Goal: Information Seeking & Learning: Learn about a topic

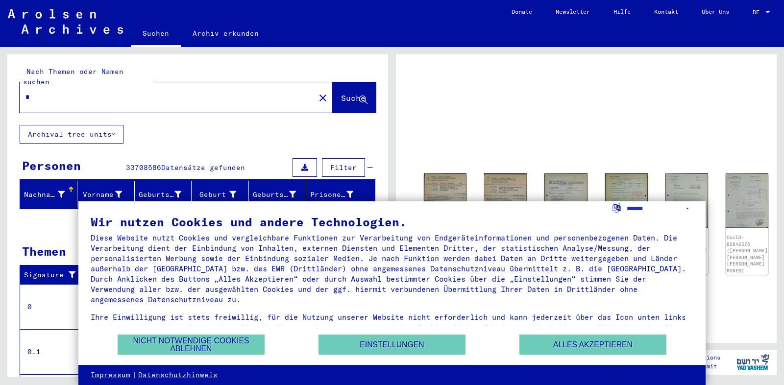
type input "**"
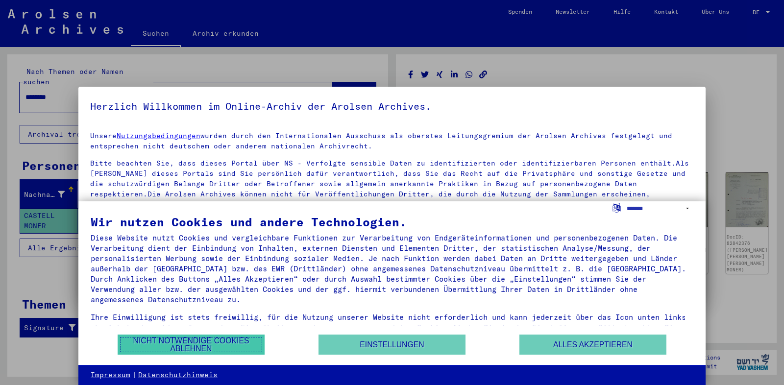
click at [200, 340] on button "Nicht notwendige Cookies ablehnen" at bounding box center [191, 345] width 147 height 20
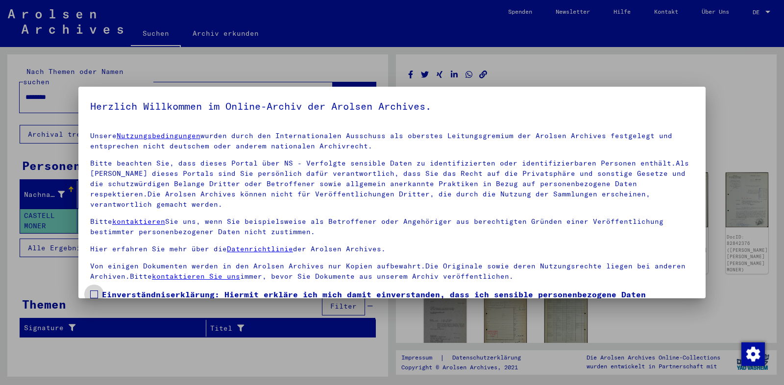
click at [92, 296] on span at bounding box center [94, 295] width 8 height 8
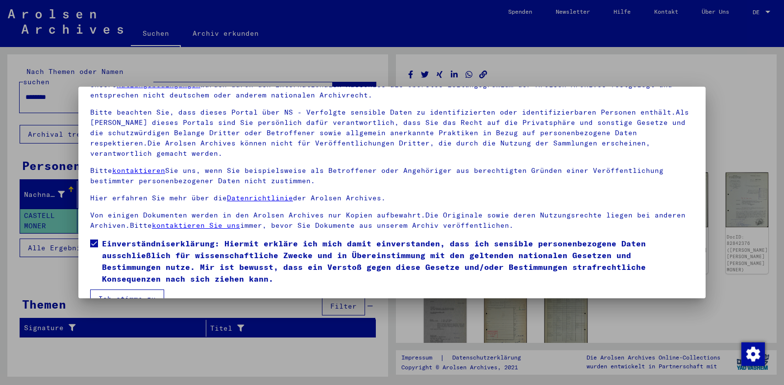
scroll to position [73, 0]
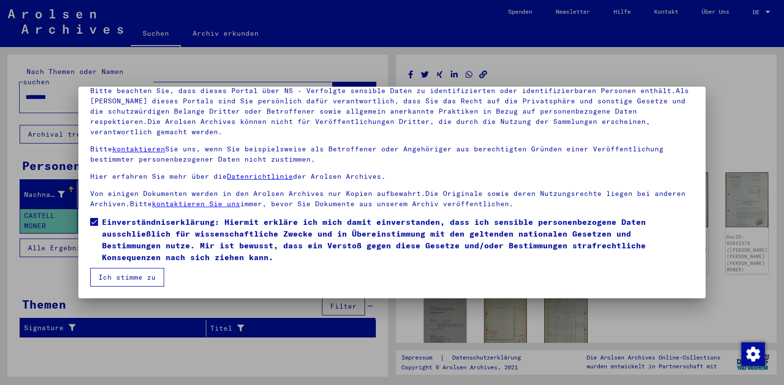
click at [129, 279] on button "Ich stimme zu" at bounding box center [127, 277] width 74 height 19
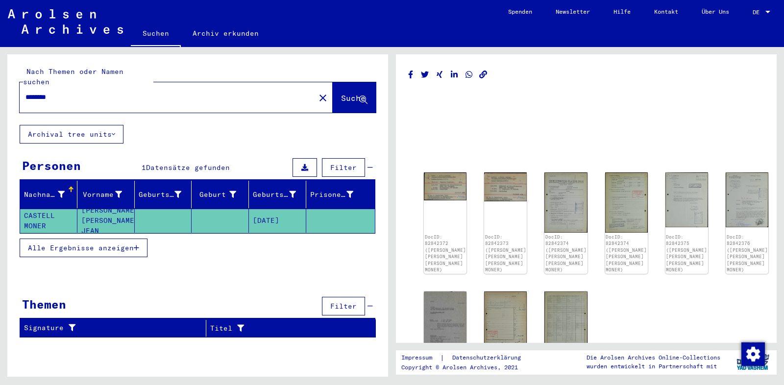
drag, startPoint x: 50, startPoint y: 88, endPoint x: 19, endPoint y: 88, distance: 30.9
click at [25, 92] on input "********" at bounding box center [167, 97] width 284 height 10
type input "**********"
click at [351, 93] on span "Suche" at bounding box center [353, 98] width 25 height 10
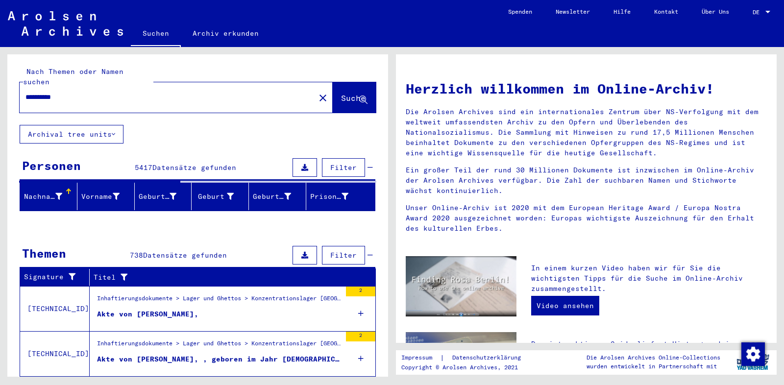
click at [145, 298] on figure "Inhaftierungsdokumente > Lager und Ghettos > Konzentrationslager [GEOGRAPHIC_DA…" at bounding box center [219, 301] width 244 height 15
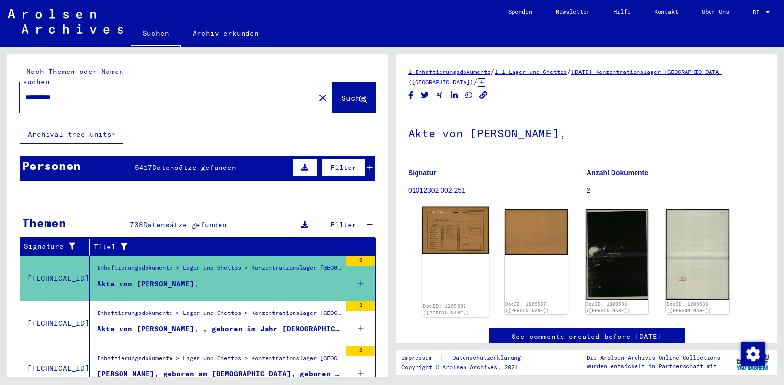
click at [456, 241] on img at bounding box center [456, 230] width 66 height 47
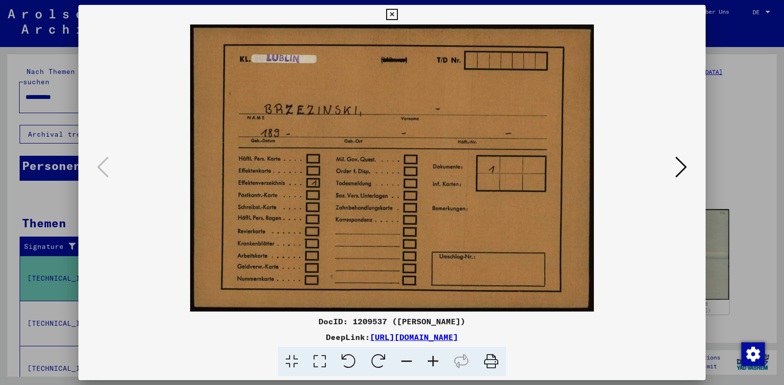
click at [685, 169] on icon at bounding box center [682, 167] width 12 height 24
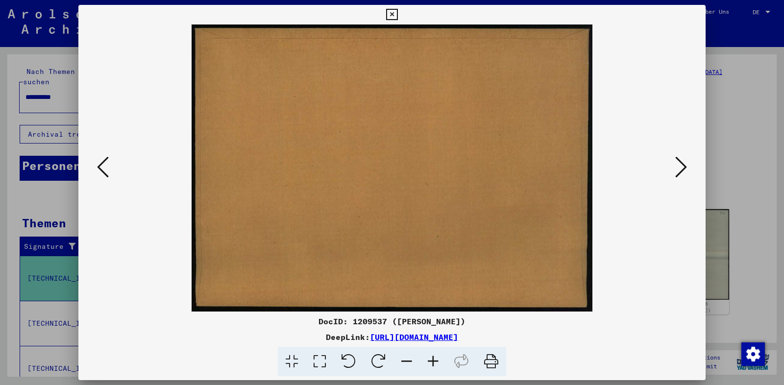
click at [681, 160] on icon at bounding box center [682, 167] width 12 height 24
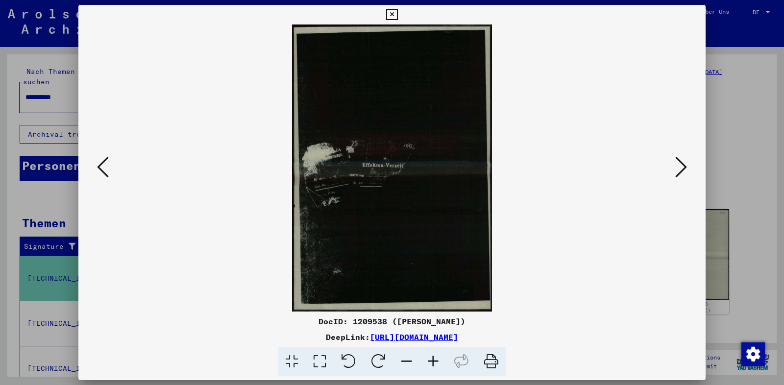
click at [319, 360] on icon at bounding box center [320, 362] width 28 height 30
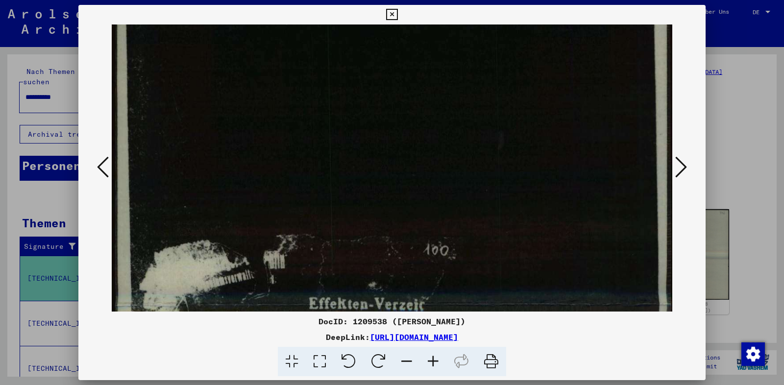
drag, startPoint x: 468, startPoint y: 209, endPoint x: 462, endPoint y: 175, distance: 34.4
click at [466, 116] on img at bounding box center [392, 312] width 561 height 806
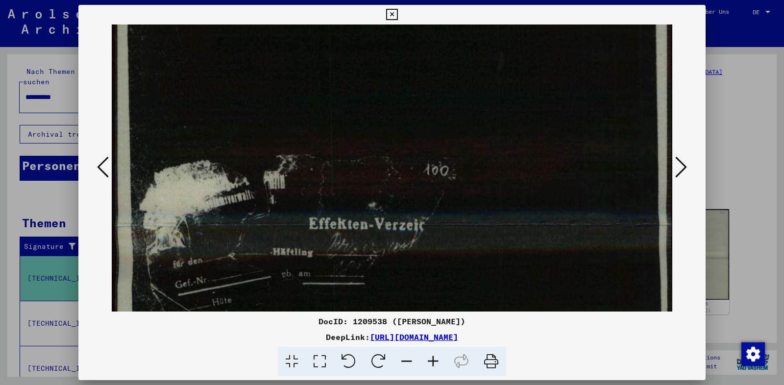
scroll to position [202, 0]
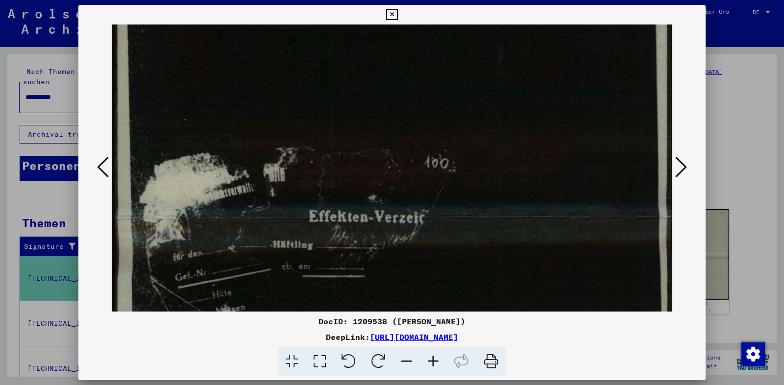
drag, startPoint x: 479, startPoint y: 215, endPoint x: 468, endPoint y: 127, distance: 88.4
click at [468, 127] on img at bounding box center [392, 225] width 561 height 806
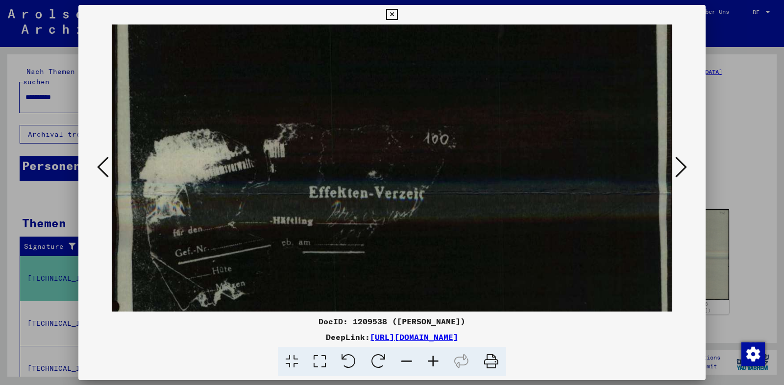
scroll to position [229, 0]
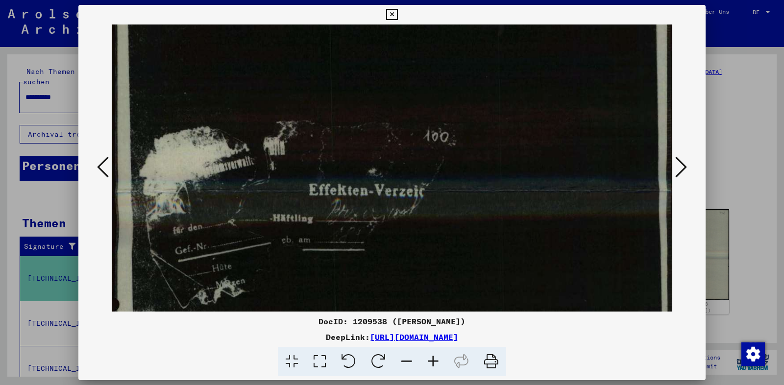
drag, startPoint x: 457, startPoint y: 243, endPoint x: 465, endPoint y: 217, distance: 27.5
click at [465, 217] on img at bounding box center [392, 199] width 561 height 806
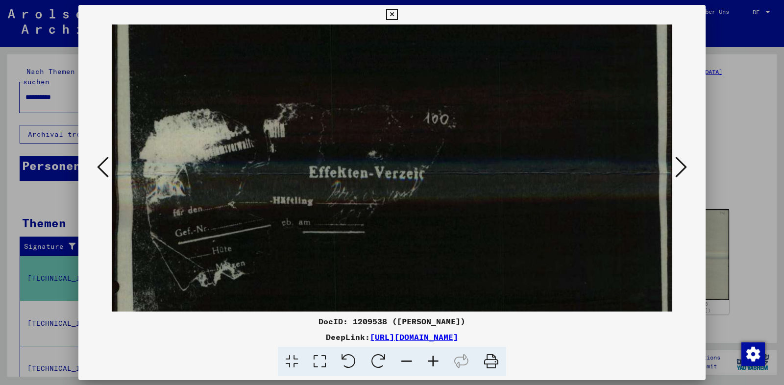
scroll to position [248, 0]
drag, startPoint x: 459, startPoint y: 236, endPoint x: 459, endPoint y: 217, distance: 18.6
click at [459, 217] on img at bounding box center [392, 180] width 561 height 806
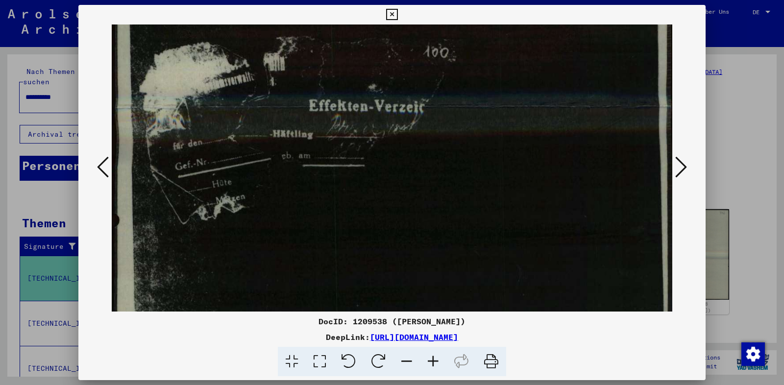
drag, startPoint x: 478, startPoint y: 226, endPoint x: 471, endPoint y: 160, distance: 66.2
click at [471, 160] on img at bounding box center [392, 114] width 561 height 806
click at [681, 168] on icon at bounding box center [682, 167] width 12 height 24
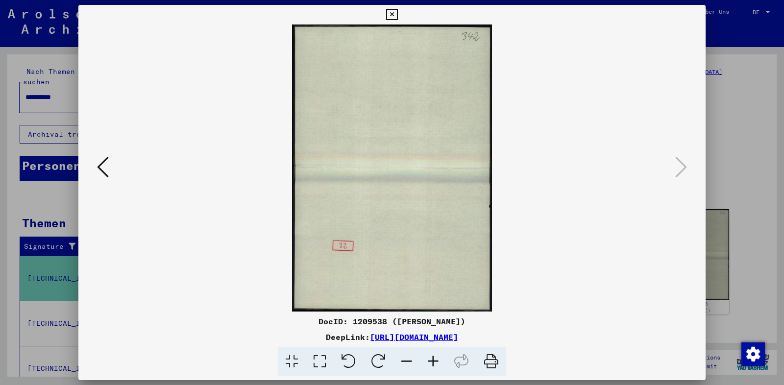
scroll to position [0, 0]
click at [398, 13] on icon at bounding box center [391, 15] width 11 height 12
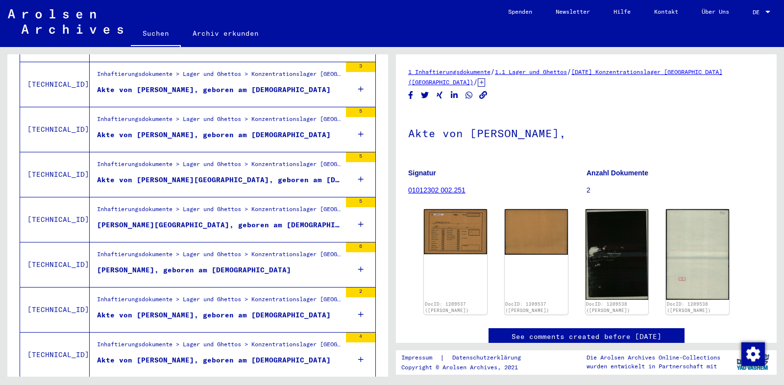
scroll to position [1053, 0]
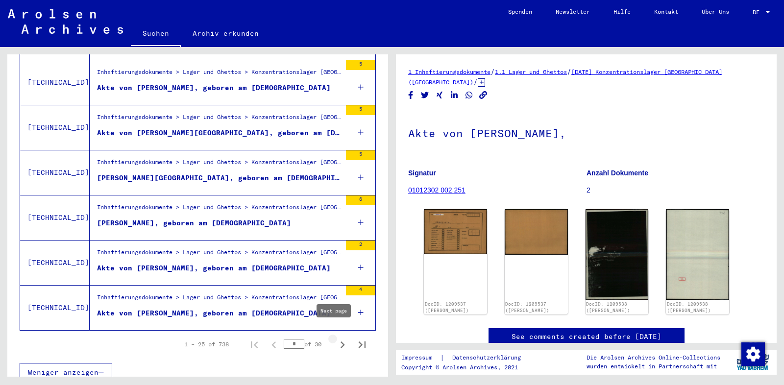
click at [336, 338] on icon "Next page" at bounding box center [343, 345] width 14 height 14
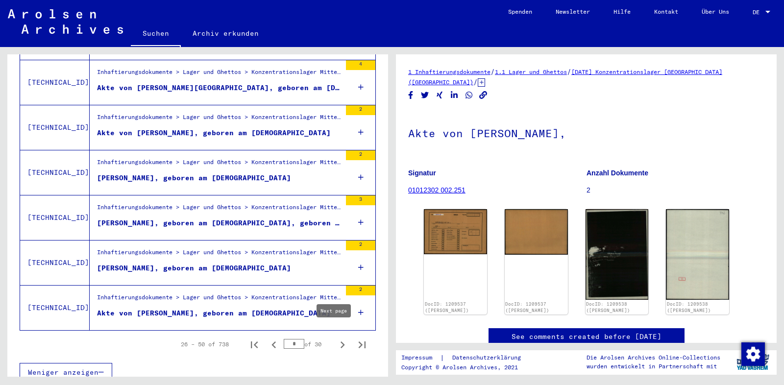
click at [336, 338] on icon "Next page" at bounding box center [343, 345] width 14 height 14
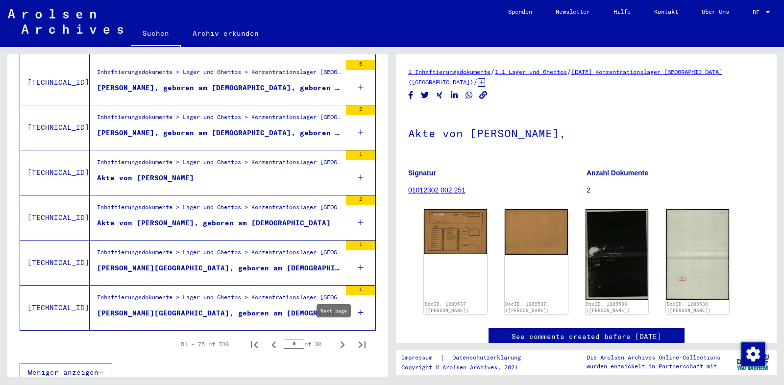
click at [336, 338] on icon "Next page" at bounding box center [343, 345] width 14 height 14
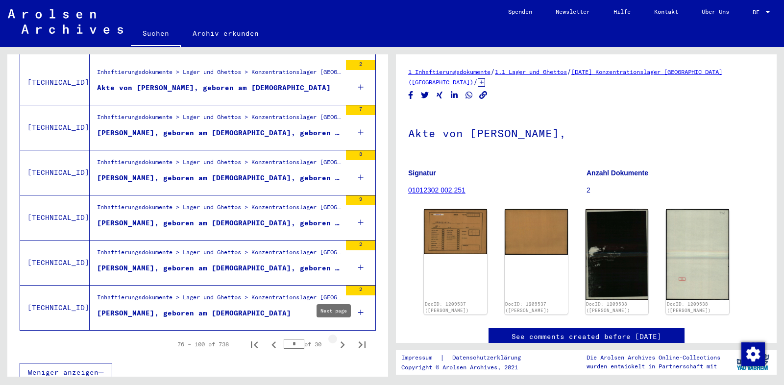
click at [336, 338] on icon "Next page" at bounding box center [343, 345] width 14 height 14
type input "*"
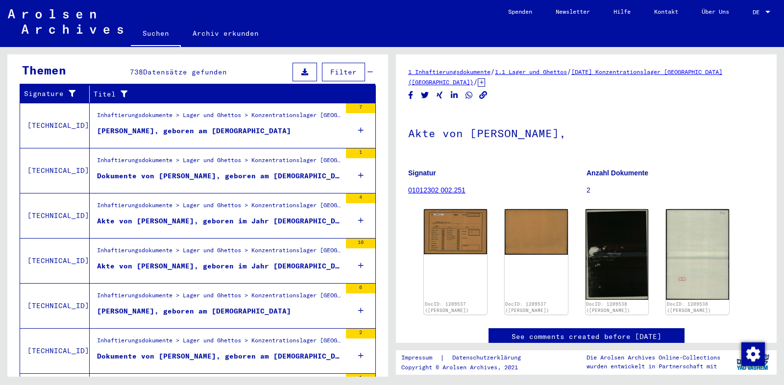
scroll to position [0, 0]
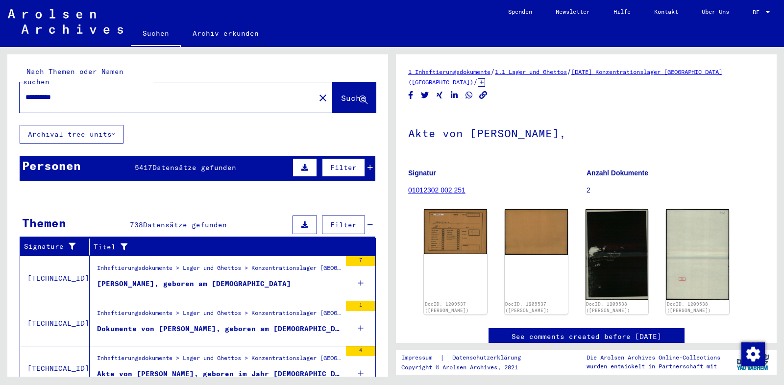
click at [301, 164] on icon at bounding box center [304, 167] width 7 height 7
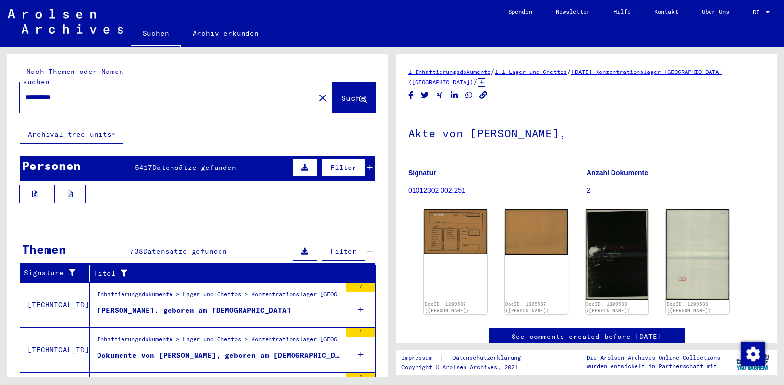
click at [219, 163] on span "Datensätze gefunden" at bounding box center [194, 167] width 84 height 9
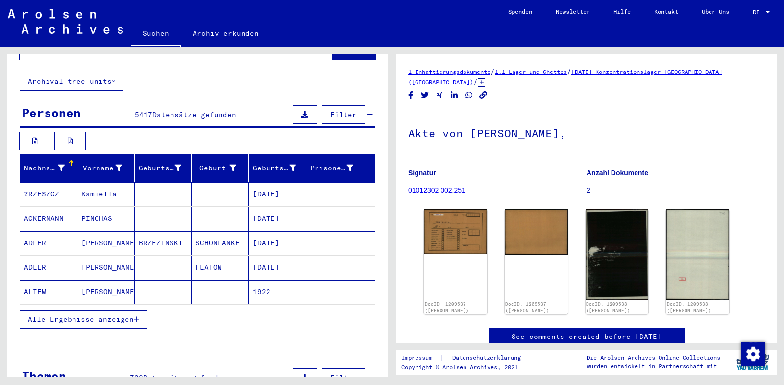
scroll to position [106, 0]
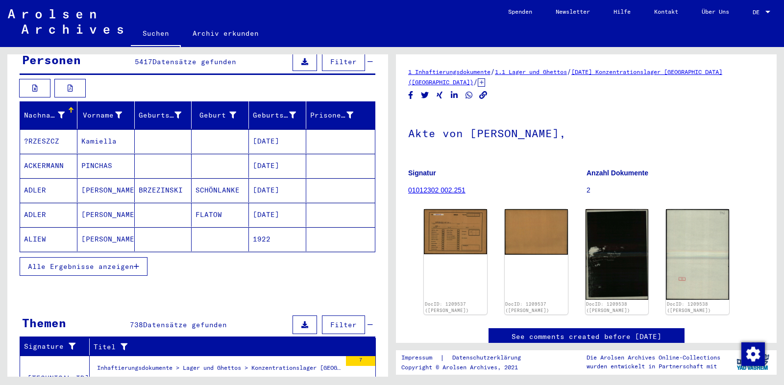
click at [141, 257] on button "Alle Ergebnisse anzeigen" at bounding box center [84, 266] width 128 height 19
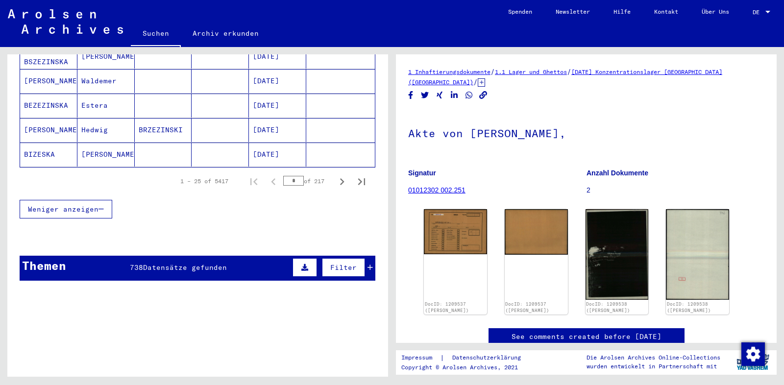
scroll to position [688, 0]
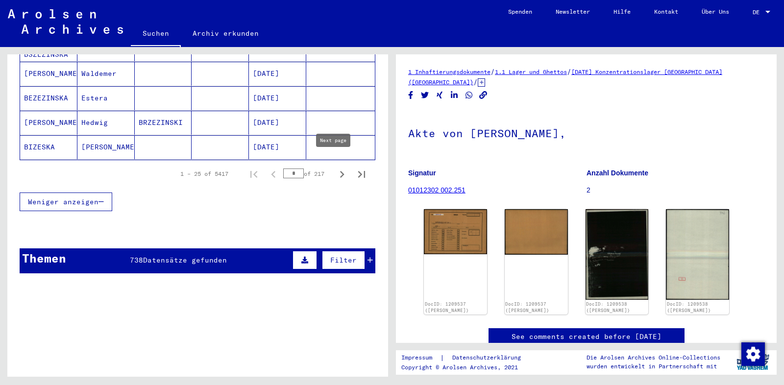
click at [335, 168] on icon "Next page" at bounding box center [342, 175] width 14 height 14
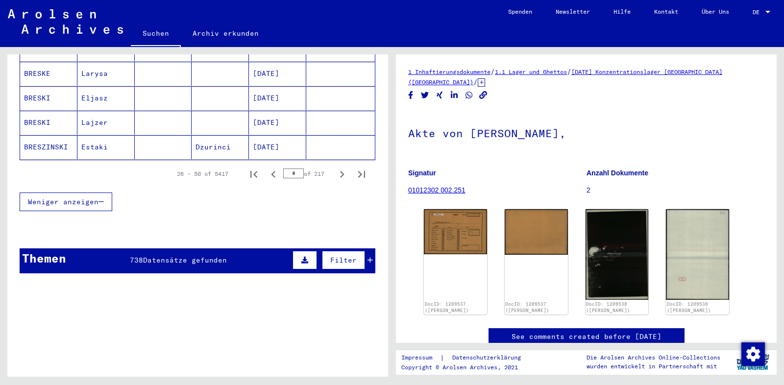
scroll to position [741, 0]
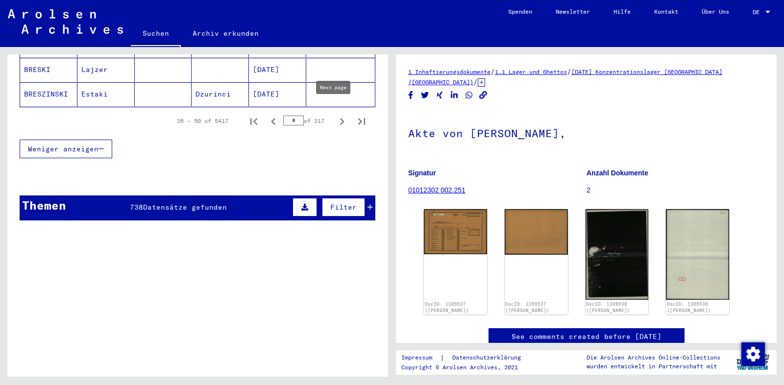
click at [335, 115] on icon "Next page" at bounding box center [342, 122] width 14 height 14
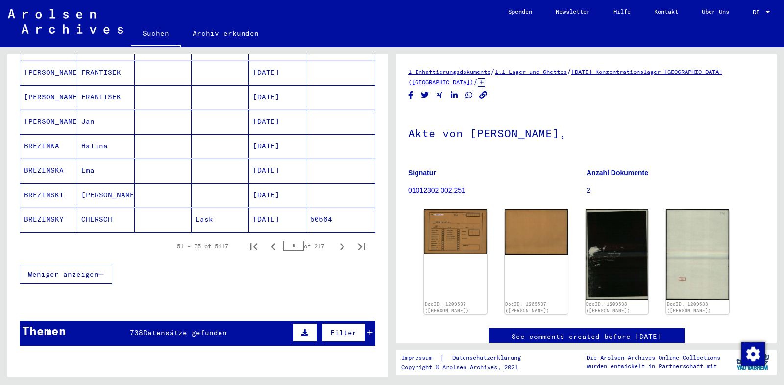
scroll to position [635, 0]
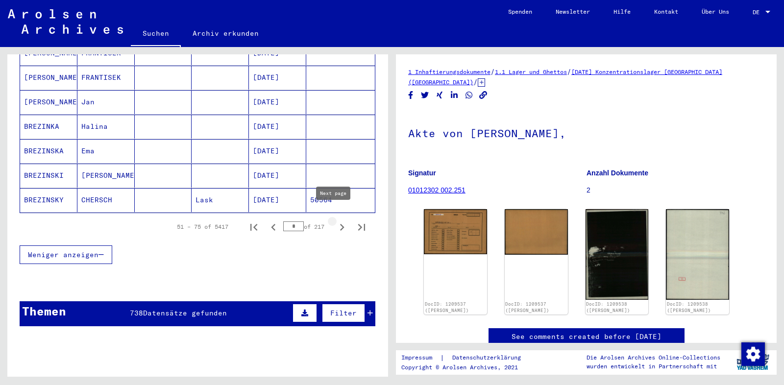
click at [335, 221] on icon "Next page" at bounding box center [342, 228] width 14 height 14
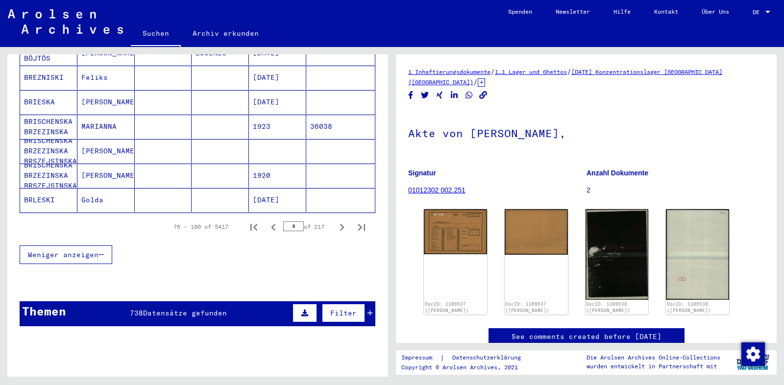
scroll to position [688, 0]
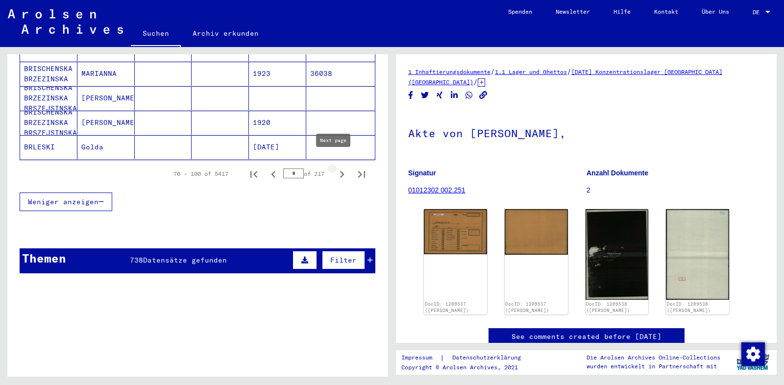
click at [336, 168] on icon "Next page" at bounding box center [342, 175] width 14 height 14
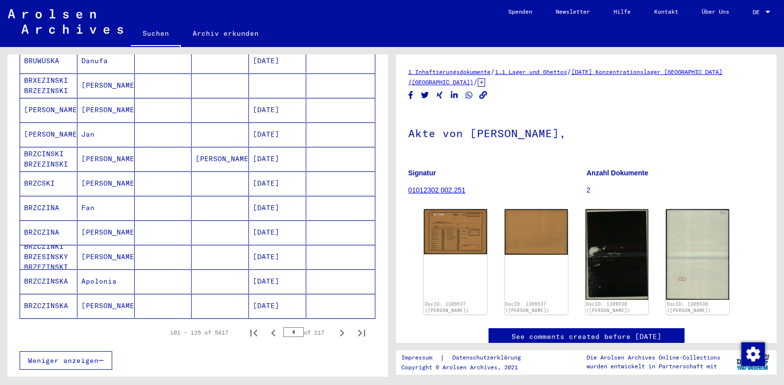
scroll to position [582, 0]
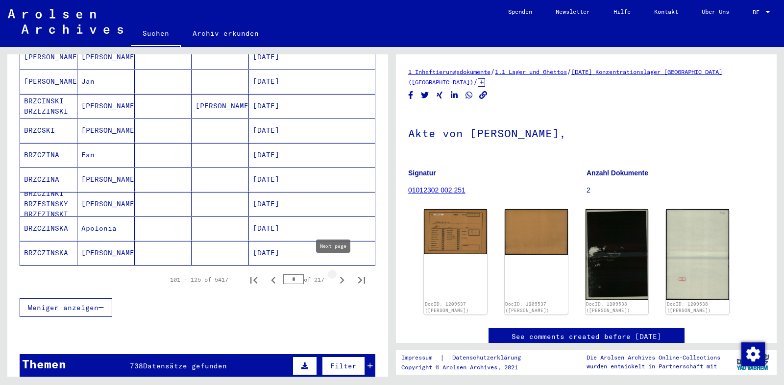
click at [335, 274] on icon "Next page" at bounding box center [342, 281] width 14 height 14
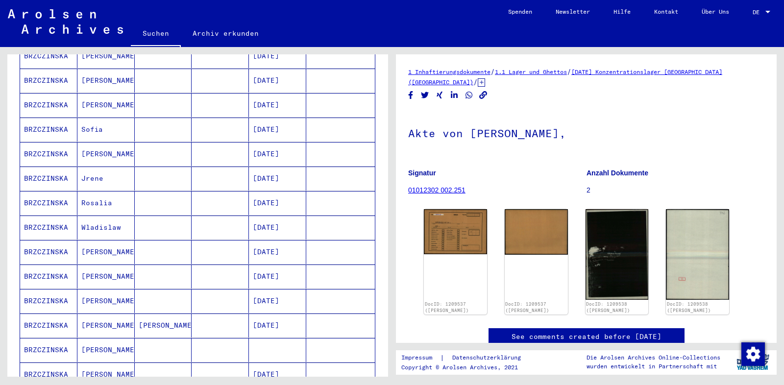
scroll to position [529, 0]
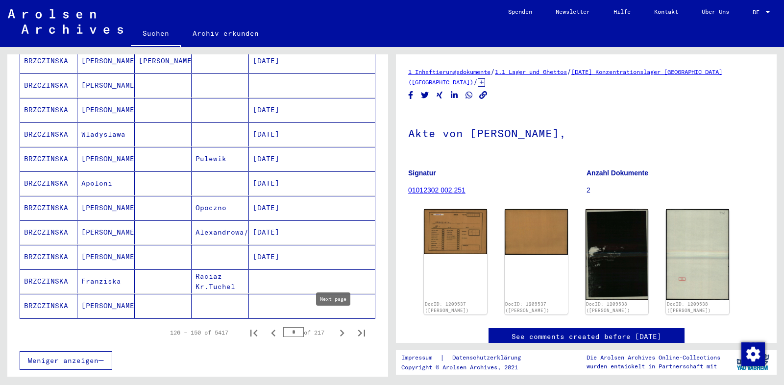
click at [335, 326] on icon "Next page" at bounding box center [342, 333] width 14 height 14
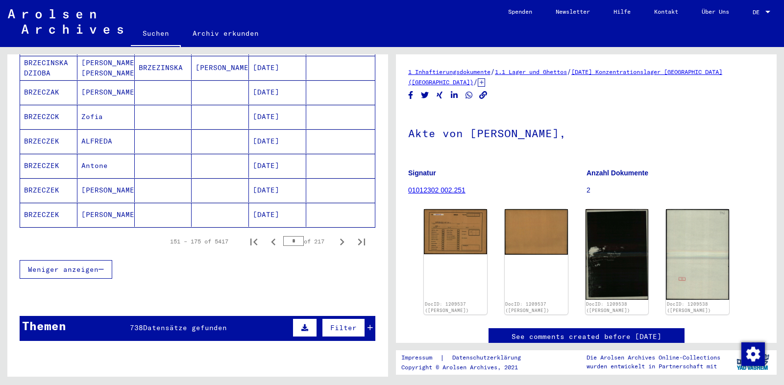
scroll to position [635, 0]
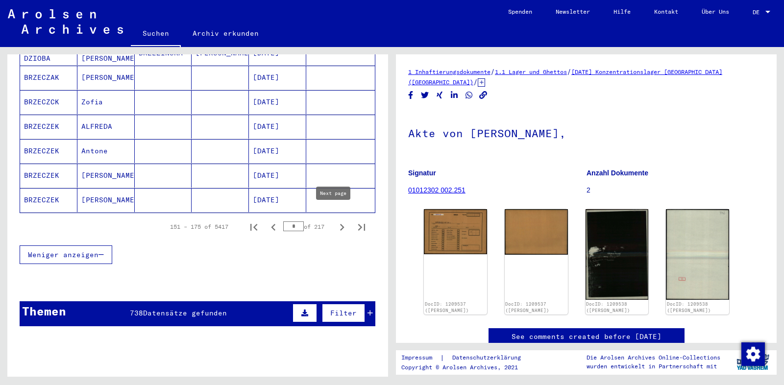
click at [335, 221] on icon "Next page" at bounding box center [342, 228] width 14 height 14
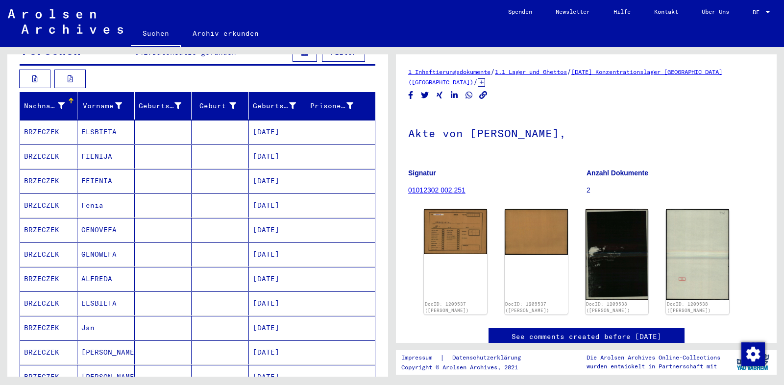
scroll to position [106, 0]
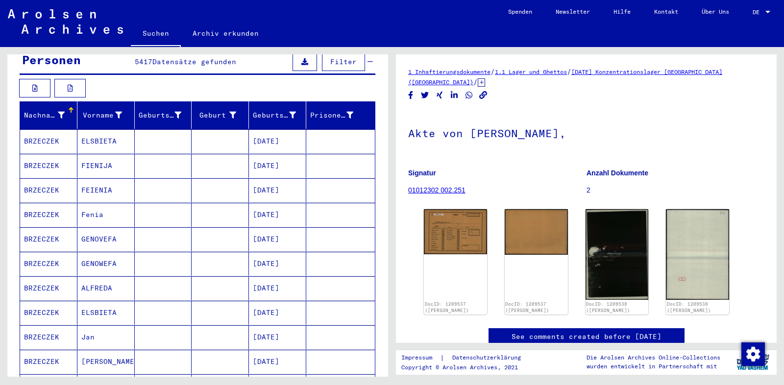
click at [82, 254] on mat-cell "GENOWEFA" at bounding box center [105, 264] width 57 height 24
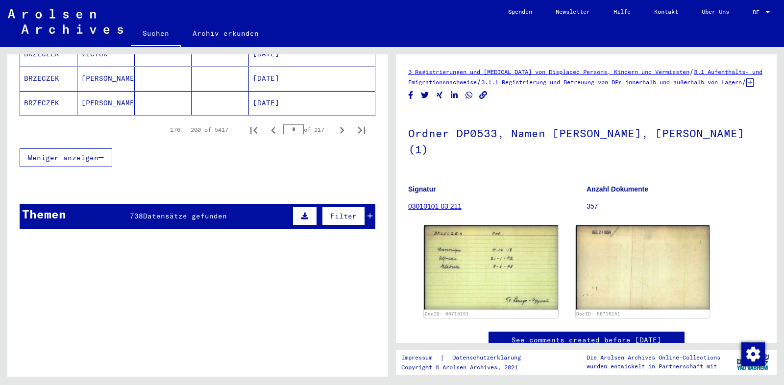
scroll to position [741, 0]
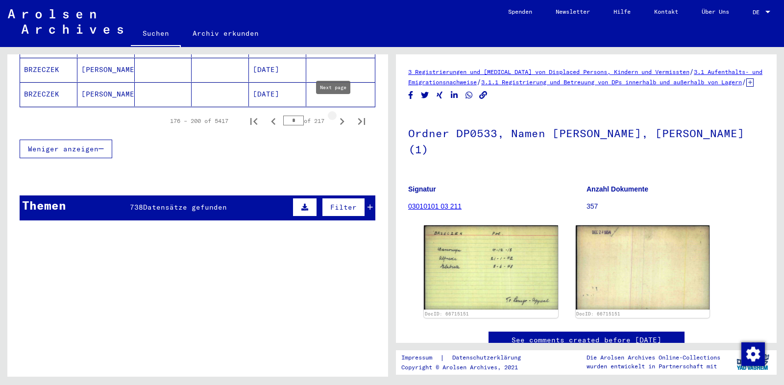
click at [335, 115] on icon "Next page" at bounding box center [342, 122] width 14 height 14
type input "*"
click at [296, 198] on button at bounding box center [305, 207] width 25 height 19
click at [175, 196] on div "Themen 738 Datensätze gefunden Filter" at bounding box center [198, 208] width 356 height 25
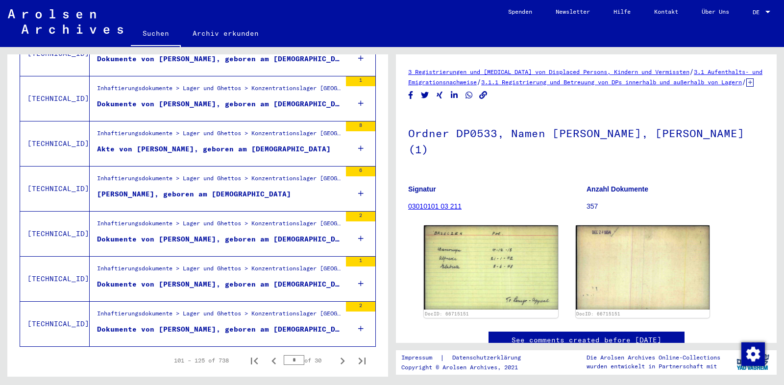
scroll to position [1803, 0]
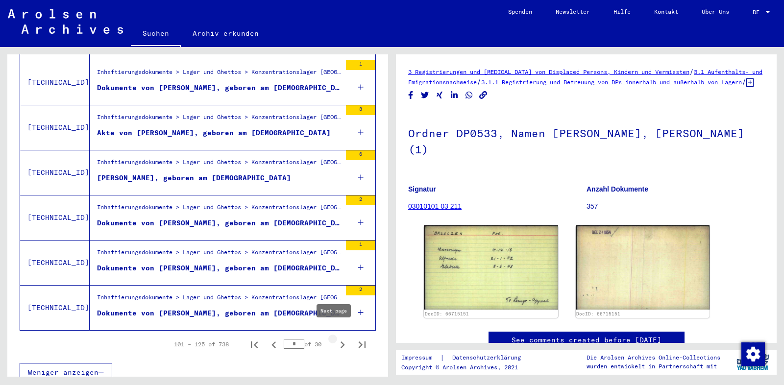
click at [337, 338] on icon "Next page" at bounding box center [343, 345] width 14 height 14
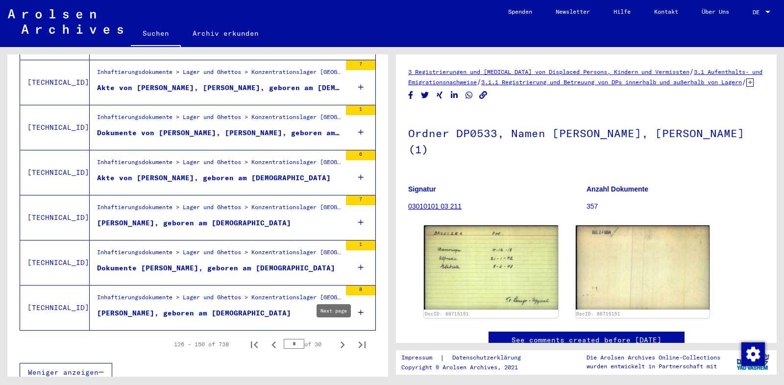
click at [341, 342] on icon "Next page" at bounding box center [343, 345] width 4 height 7
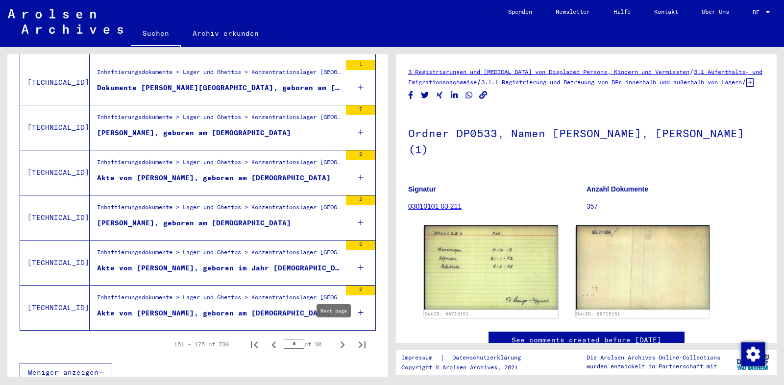
click at [336, 338] on icon "Next page" at bounding box center [343, 345] width 14 height 14
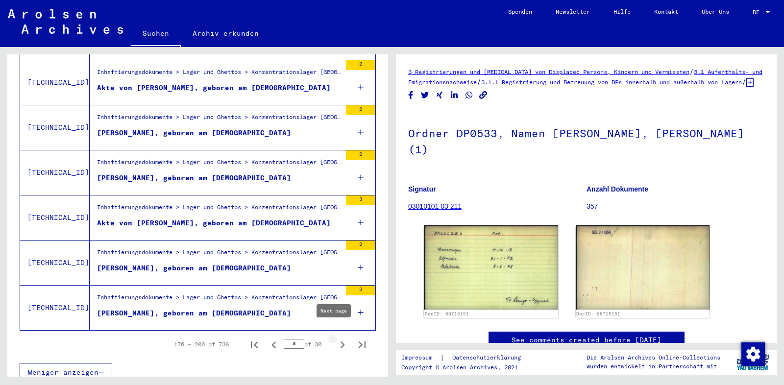
type input "*"
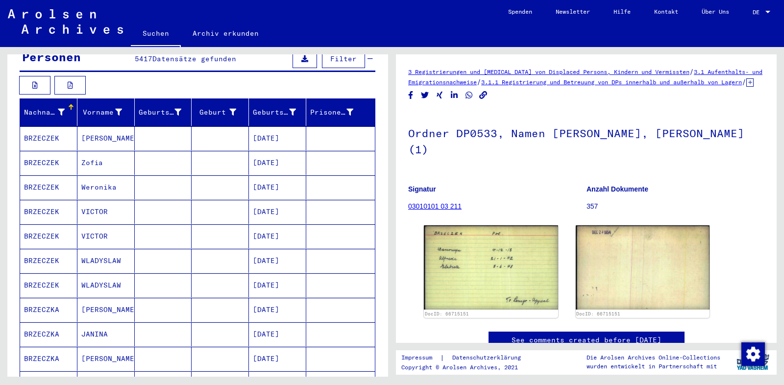
scroll to position [0, 0]
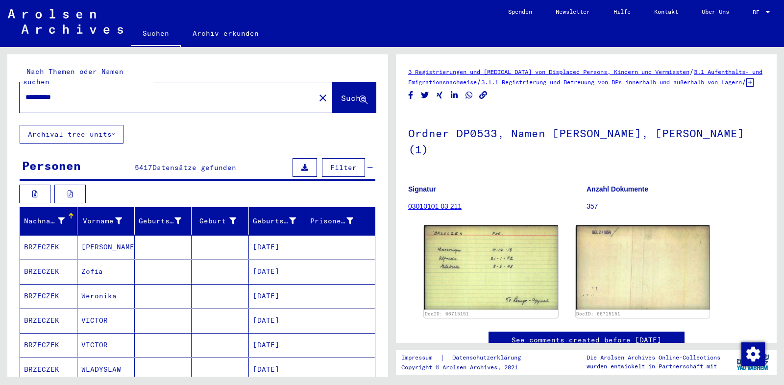
drag, startPoint x: 78, startPoint y: 90, endPoint x: 0, endPoint y: 85, distance: 78.6
click at [25, 92] on input "**********" at bounding box center [167, 97] width 284 height 10
type input "**********"
click at [341, 93] on span "Suche" at bounding box center [353, 98] width 25 height 10
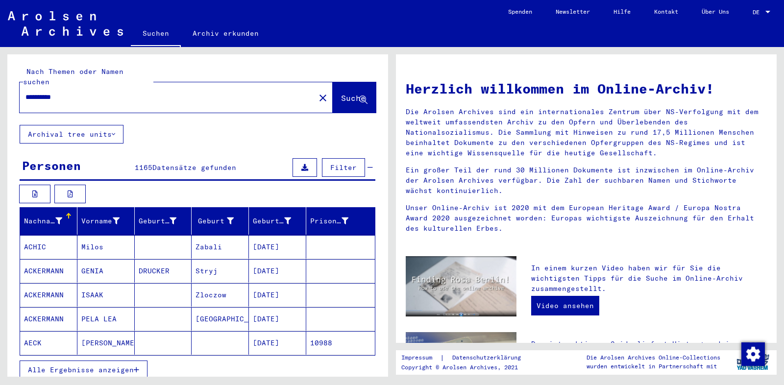
click at [136, 367] on icon "button" at bounding box center [136, 370] width 5 height 7
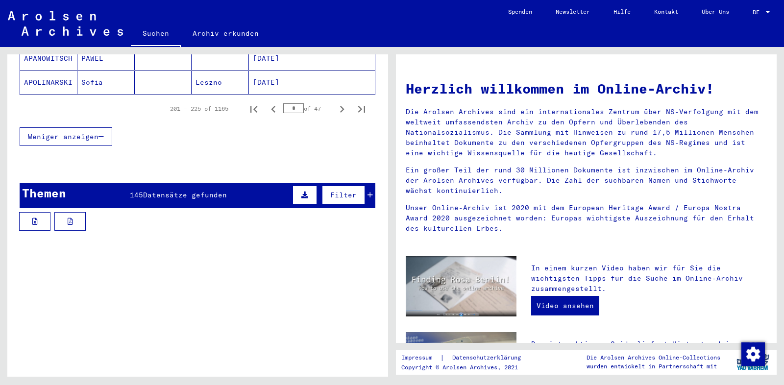
scroll to position [688, 0]
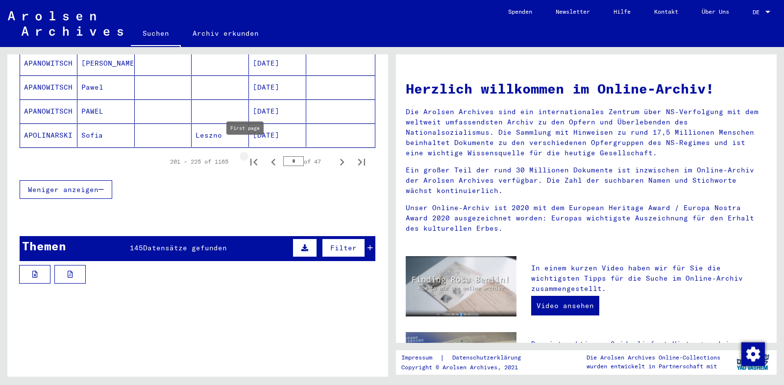
click at [251, 159] on icon "First page" at bounding box center [254, 162] width 7 height 7
click at [336, 155] on icon "Next page" at bounding box center [342, 162] width 14 height 14
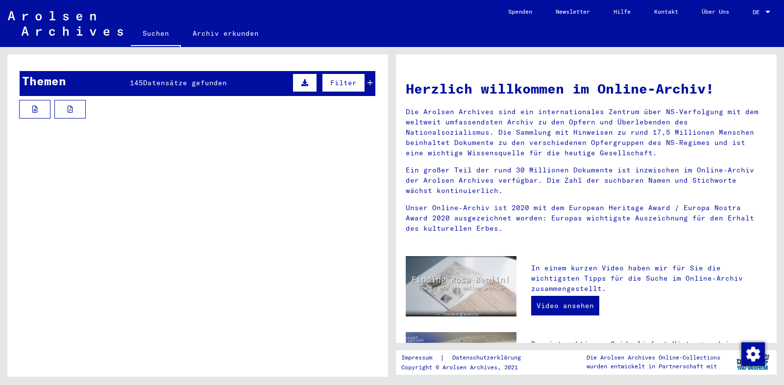
scroll to position [642, 0]
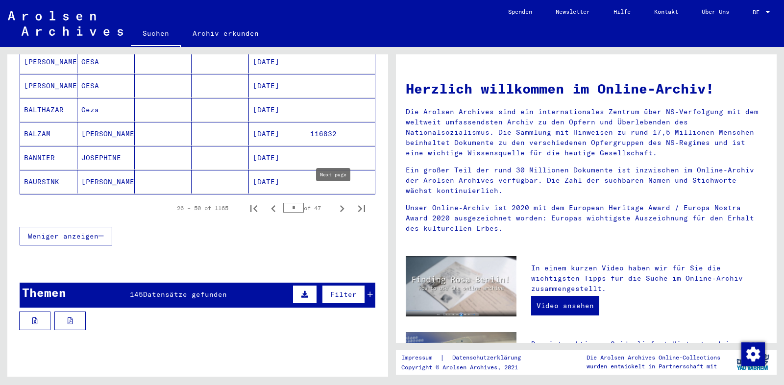
click at [340, 205] on icon "Next page" at bounding box center [342, 208] width 4 height 7
click at [335, 202] on icon "Next page" at bounding box center [342, 209] width 14 height 14
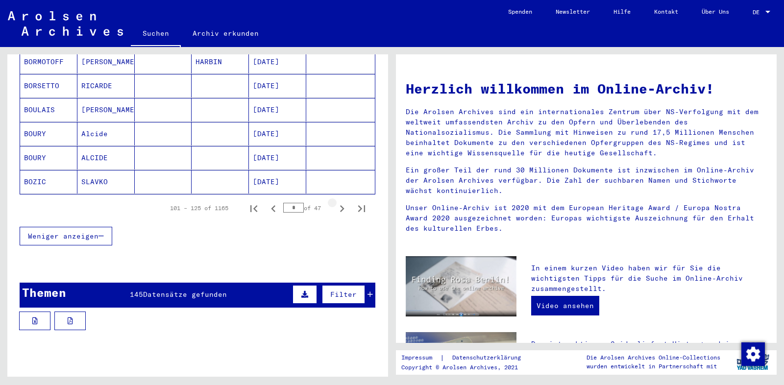
click at [335, 202] on icon "Next page" at bounding box center [342, 209] width 14 height 14
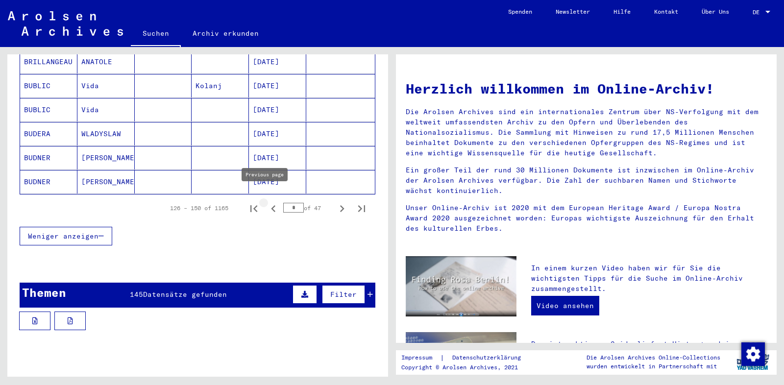
click at [268, 202] on icon "Previous page" at bounding box center [274, 209] width 14 height 14
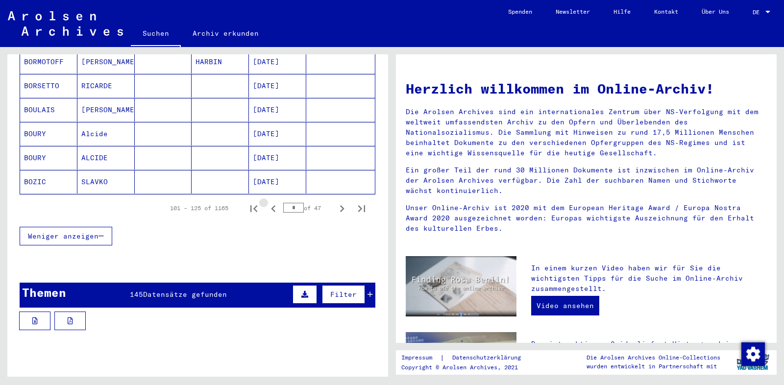
click at [268, 202] on icon "Previous page" at bounding box center [274, 209] width 14 height 14
click at [335, 202] on icon "Next page" at bounding box center [342, 209] width 14 height 14
type input "*"
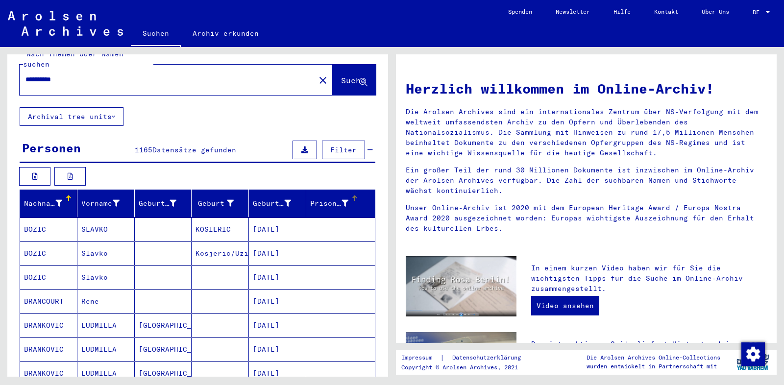
scroll to position [0, 0]
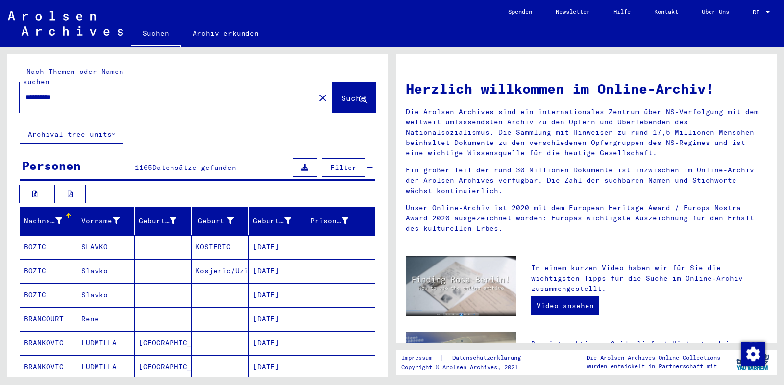
drag, startPoint x: 73, startPoint y: 83, endPoint x: 7, endPoint y: 90, distance: 66.0
click at [25, 92] on input "**********" at bounding box center [164, 97] width 278 height 10
type input "**********"
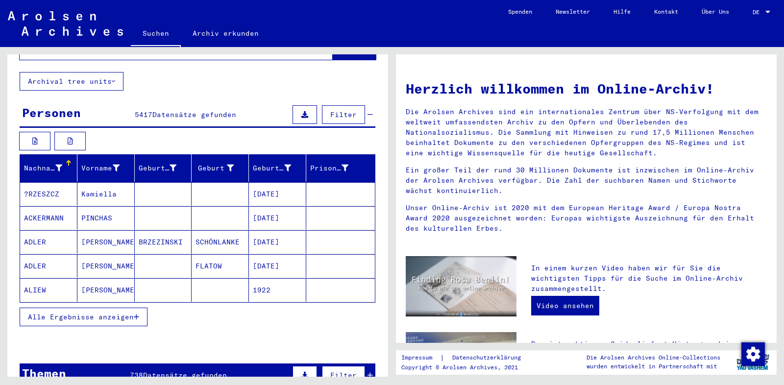
scroll to position [318, 0]
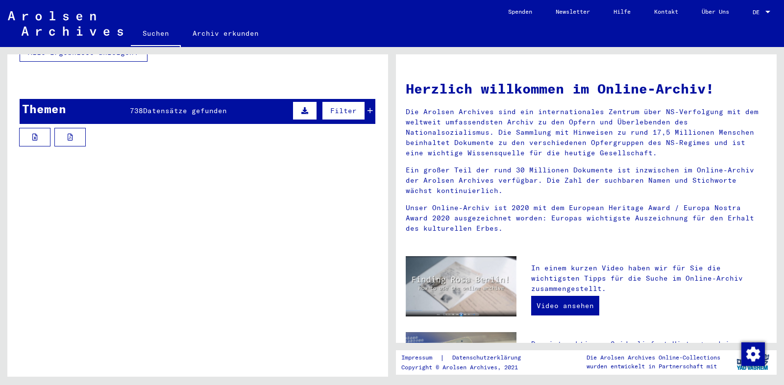
click at [154, 106] on span "Datensätze gefunden" at bounding box center [185, 110] width 84 height 9
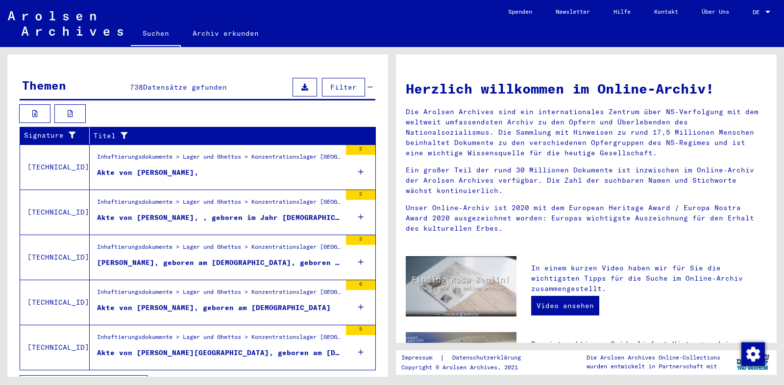
scroll to position [353, 0]
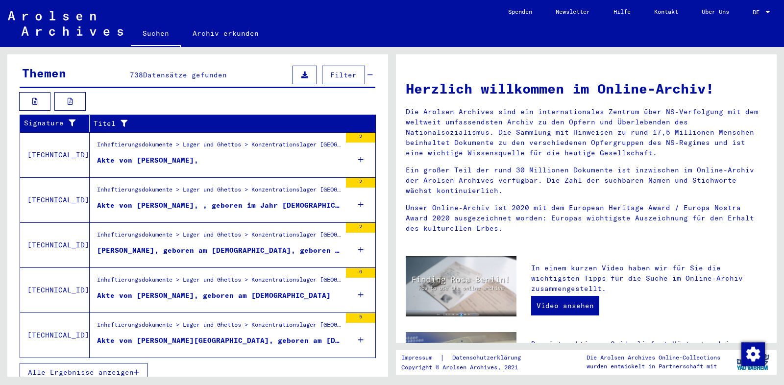
click at [140, 363] on button "Alle Ergebnisse anzeigen" at bounding box center [84, 372] width 128 height 19
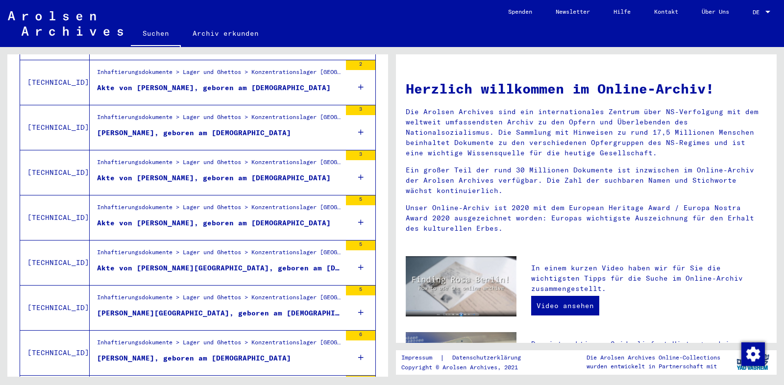
scroll to position [1106, 0]
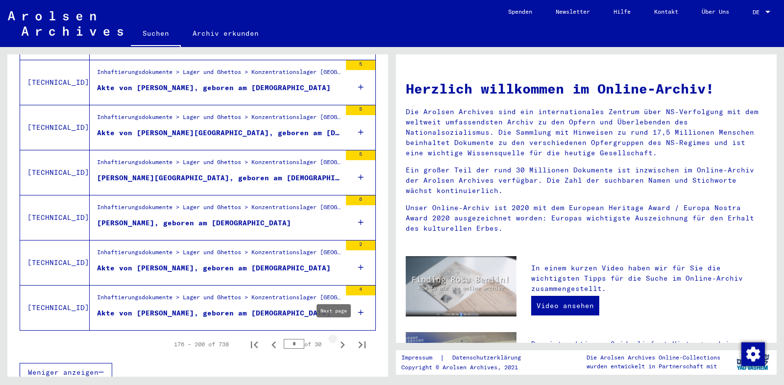
click at [336, 338] on icon "Next page" at bounding box center [343, 345] width 14 height 14
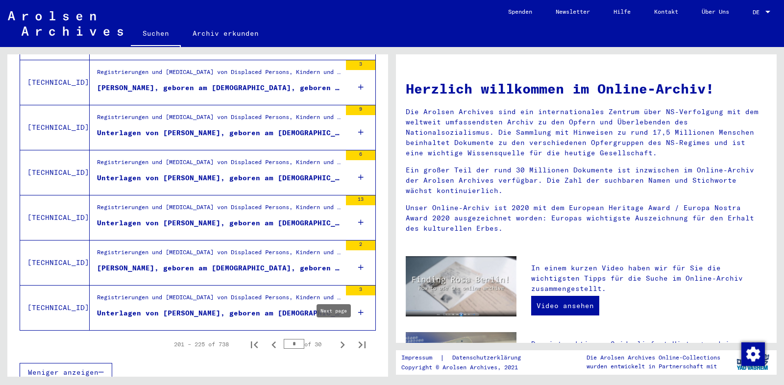
click at [336, 338] on icon "Next page" at bounding box center [343, 345] width 14 height 14
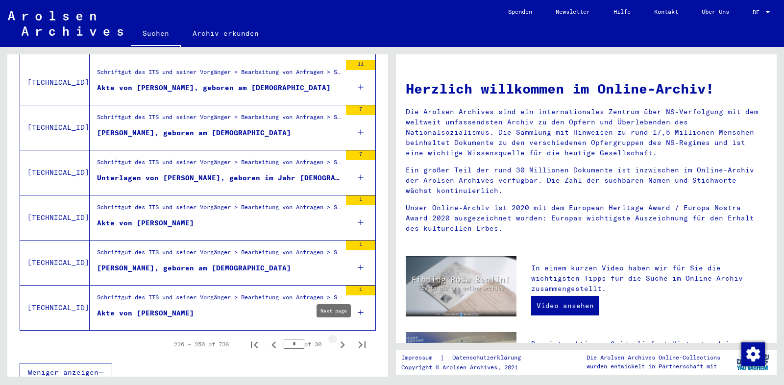
type input "**"
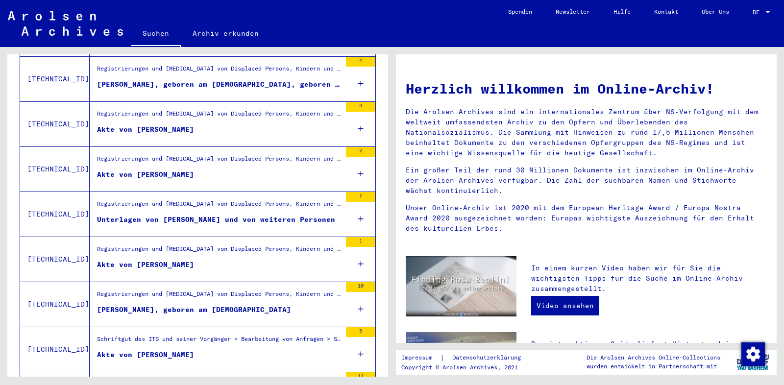
scroll to position [894, 0]
